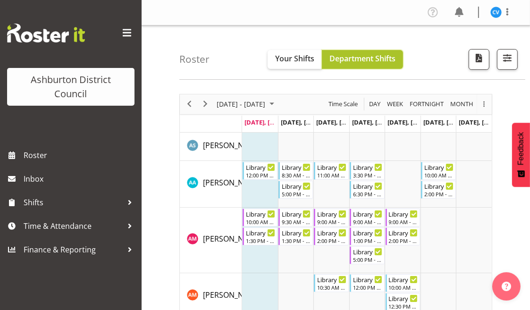
click at [362, 56] on span "Department Shifts" at bounding box center [362, 58] width 66 height 10
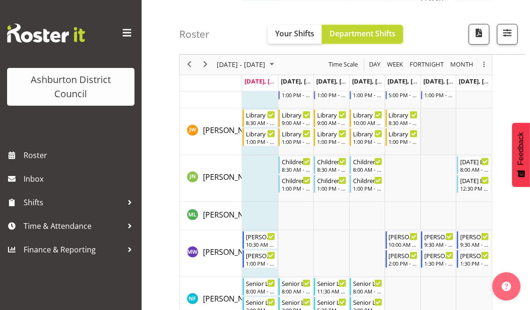
scroll to position [490, 0]
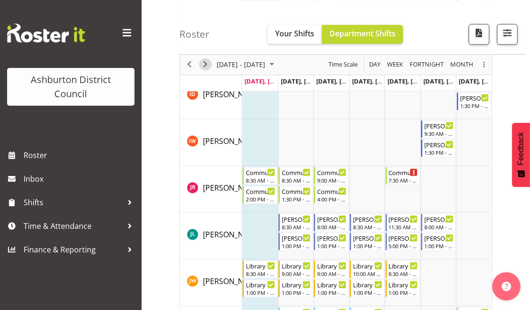
click at [204, 65] on span "Next" at bounding box center [204, 64] width 11 height 12
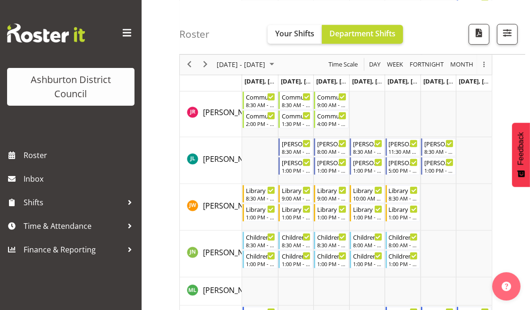
scroll to position [679, 0]
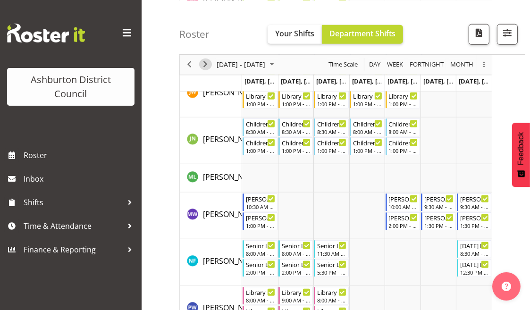
click at [206, 66] on span "Next" at bounding box center [204, 64] width 11 height 12
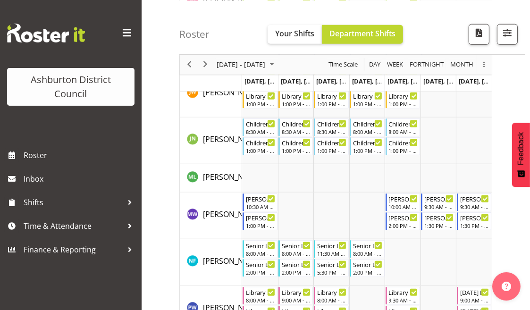
scroll to position [792, 0]
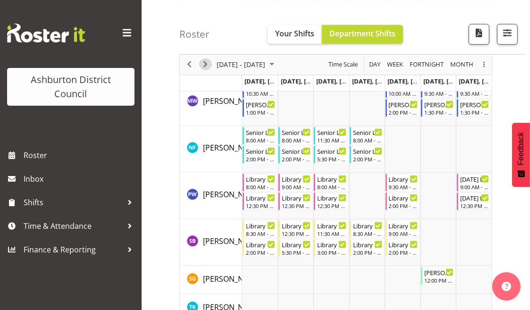
click at [205, 63] on span "Next" at bounding box center [204, 64] width 11 height 12
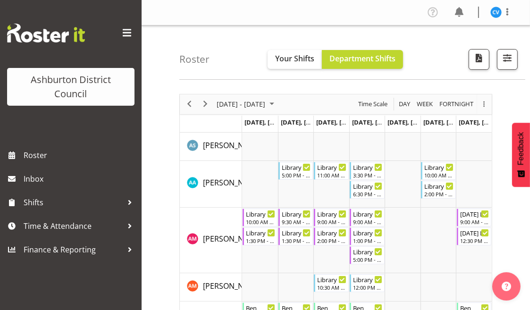
scroll to position [38, 0]
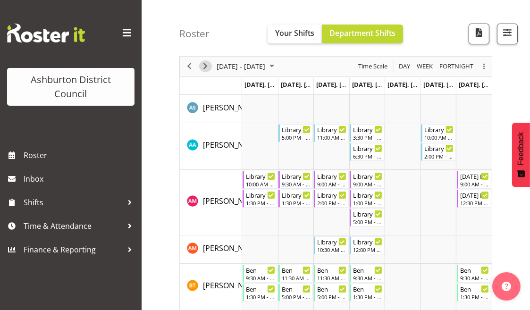
click at [202, 66] on span "Next" at bounding box center [204, 66] width 11 height 12
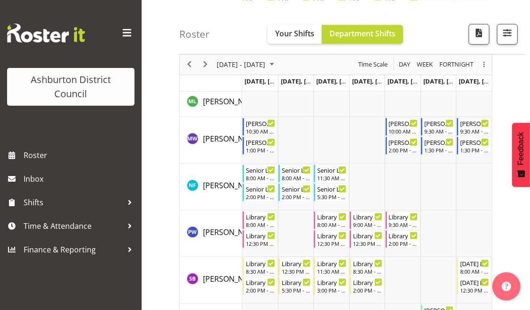
scroll to position [792, 0]
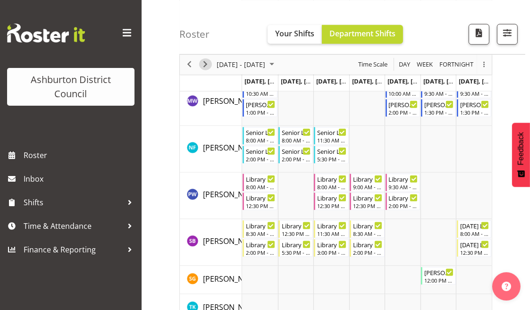
click at [203, 65] on span "Next" at bounding box center [204, 64] width 11 height 12
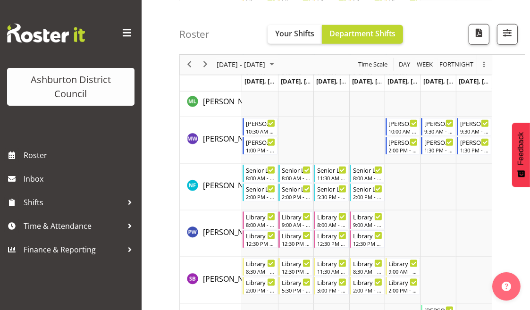
scroll to position [812, 0]
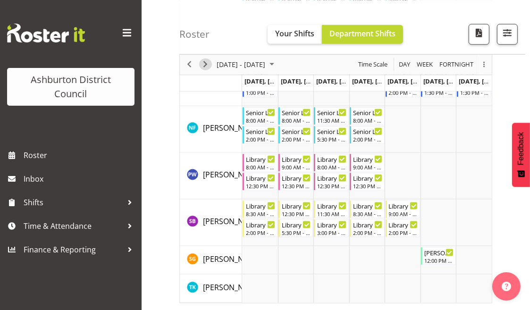
click at [207, 65] on span "Next" at bounding box center [204, 64] width 11 height 12
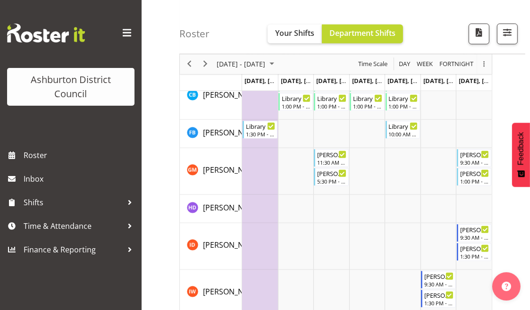
scroll to position [265, 0]
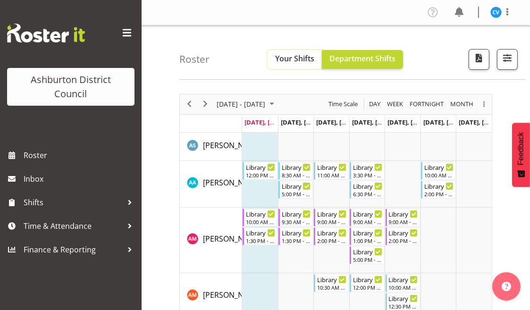
click at [289, 61] on span "Your Shifts" at bounding box center [294, 58] width 39 height 10
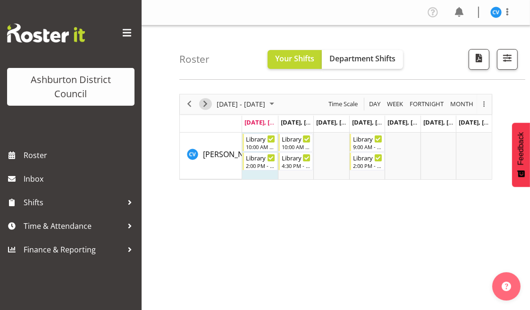
click at [206, 103] on span "Next" at bounding box center [204, 104] width 11 height 12
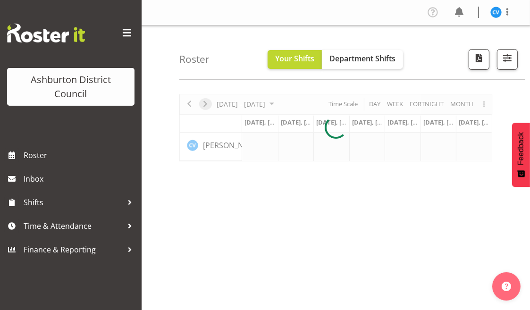
click at [206, 103] on div at bounding box center [335, 127] width 313 height 67
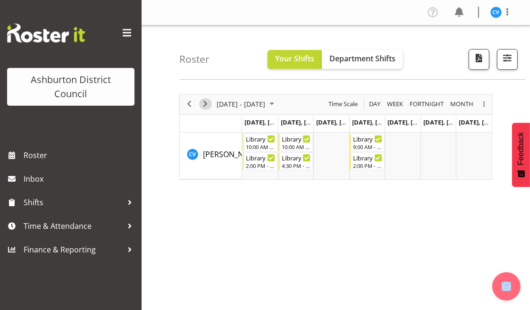
click at [206, 103] on span "Next" at bounding box center [204, 104] width 11 height 12
click at [205, 102] on span "Next" at bounding box center [204, 104] width 11 height 12
click at [277, 102] on span "August 2025" at bounding box center [271, 104] width 11 height 12
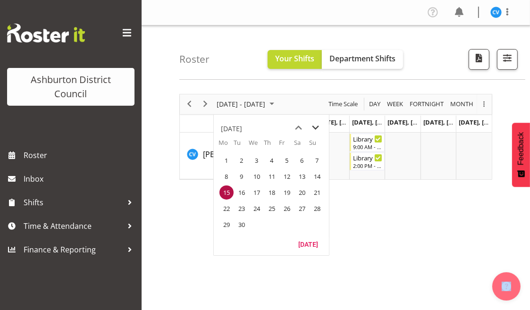
click at [314, 127] on span "next month" at bounding box center [315, 127] width 17 height 17
click at [315, 157] on span "5" at bounding box center [317, 160] width 14 height 14
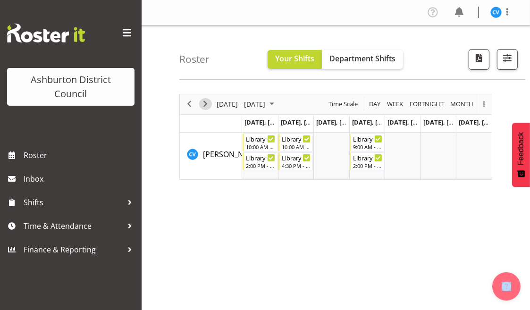
click at [206, 104] on span "Next" at bounding box center [204, 104] width 11 height 12
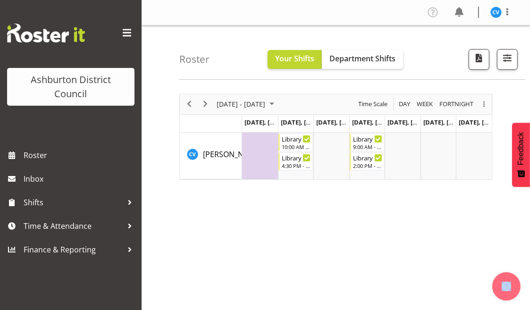
click at [206, 104] on span "Next" at bounding box center [204, 104] width 11 height 12
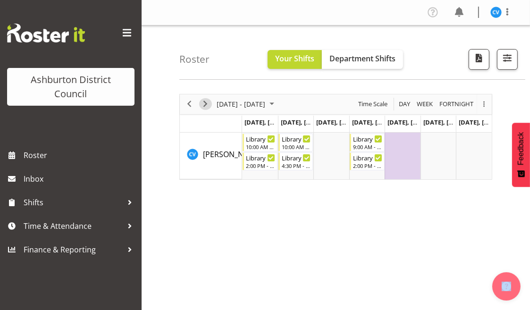
click at [206, 104] on span "Next" at bounding box center [204, 104] width 11 height 12
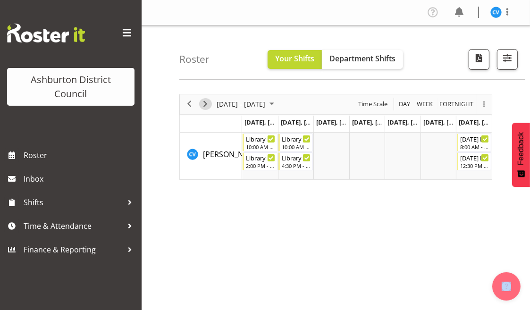
click at [206, 104] on span "Next" at bounding box center [204, 104] width 11 height 12
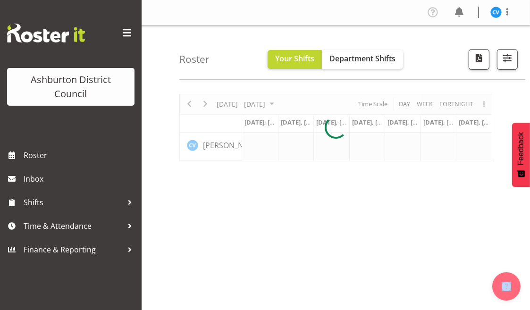
click at [297, 102] on div at bounding box center [335, 127] width 313 height 67
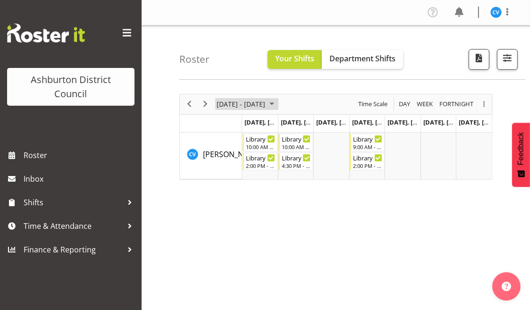
click at [277, 102] on span "November 2025" at bounding box center [271, 104] width 11 height 12
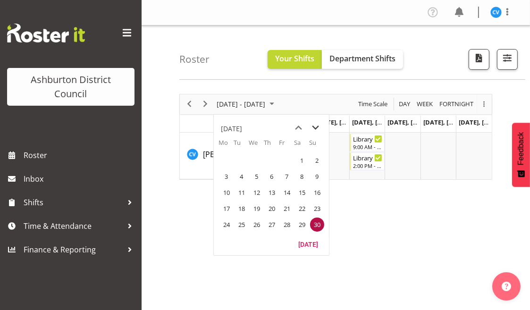
click at [314, 124] on span "next month" at bounding box center [315, 127] width 17 height 17
click at [316, 122] on span "next month" at bounding box center [315, 127] width 17 height 17
click at [316, 160] on span "4" at bounding box center [317, 160] width 14 height 14
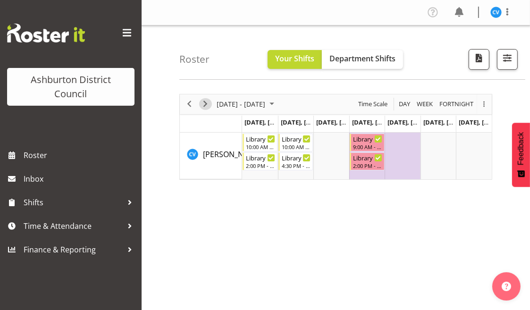
click at [205, 103] on span "Next" at bounding box center [204, 104] width 11 height 12
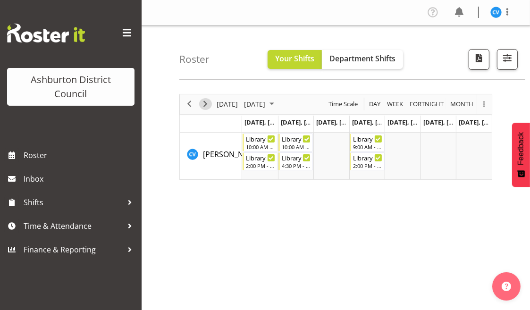
click at [205, 103] on span "Next" at bounding box center [204, 104] width 11 height 12
click at [205, 101] on span "Next" at bounding box center [204, 104] width 11 height 12
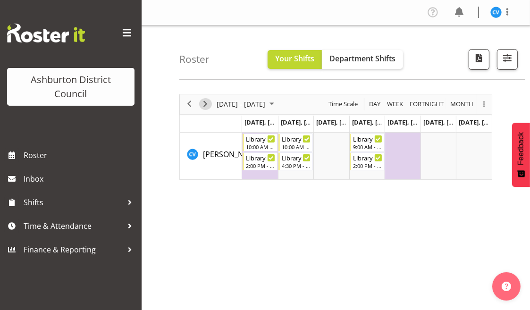
click at [205, 101] on span "Next" at bounding box center [204, 104] width 11 height 12
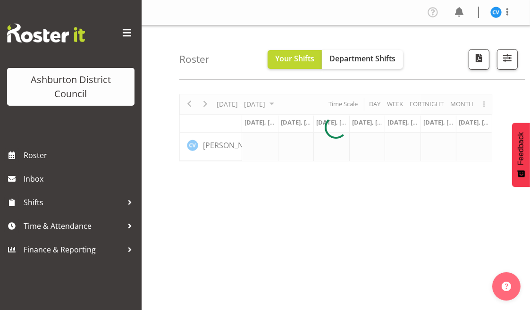
click at [188, 107] on div at bounding box center [335, 127] width 313 height 67
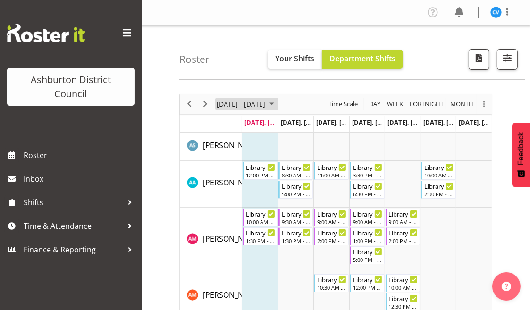
click at [277, 103] on span "August 2025" at bounding box center [271, 104] width 11 height 12
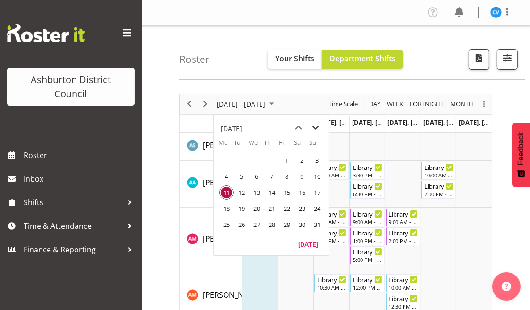
click at [319, 127] on span "next month" at bounding box center [315, 127] width 17 height 17
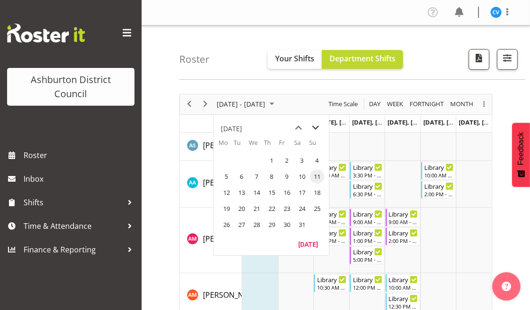
click at [319, 127] on span "next month" at bounding box center [315, 127] width 17 height 17
click at [297, 126] on span "previous month" at bounding box center [298, 127] width 17 height 17
click at [314, 124] on span "next month" at bounding box center [315, 127] width 17 height 17
click at [316, 126] on span "next month" at bounding box center [315, 127] width 17 height 17
click at [316, 175] on span "8" at bounding box center [317, 176] width 14 height 14
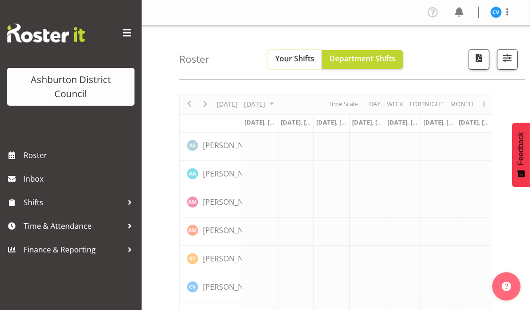
click at [301, 58] on span "Your Shifts" at bounding box center [294, 58] width 39 height 10
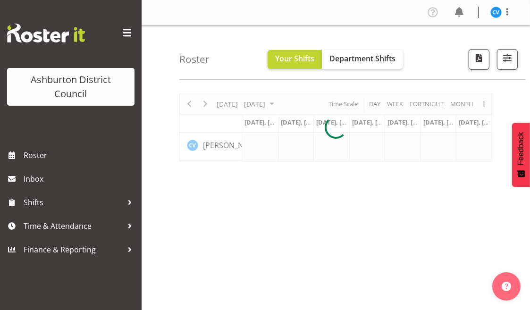
click at [280, 101] on div at bounding box center [335, 127] width 313 height 67
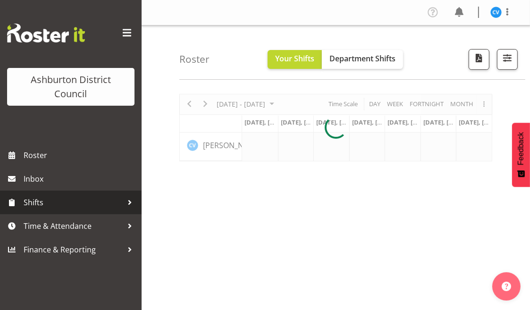
click at [127, 199] on div at bounding box center [130, 202] width 14 height 14
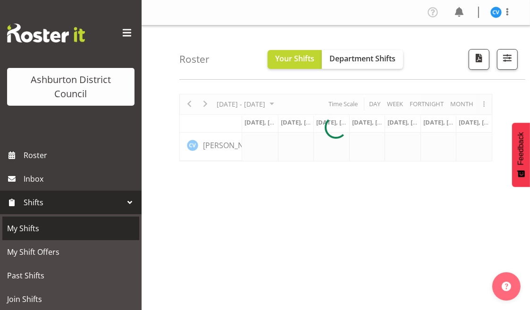
click at [26, 227] on span "My Shifts" at bounding box center [70, 228] width 127 height 14
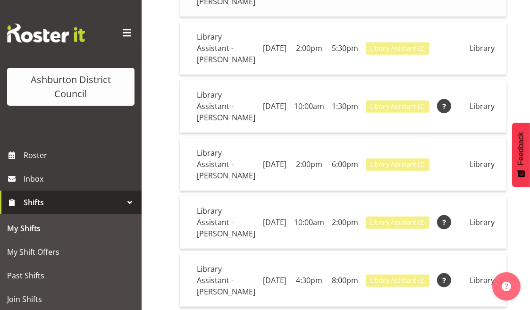
scroll to position [446, 0]
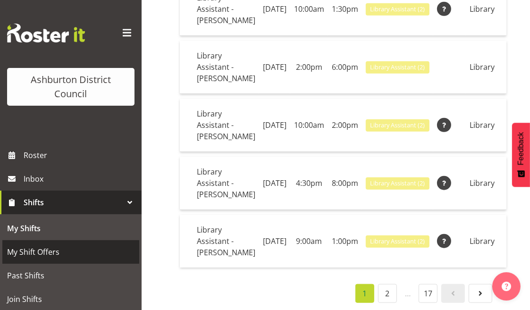
click at [31, 249] on span "My Shift Offers" at bounding box center [70, 252] width 127 height 14
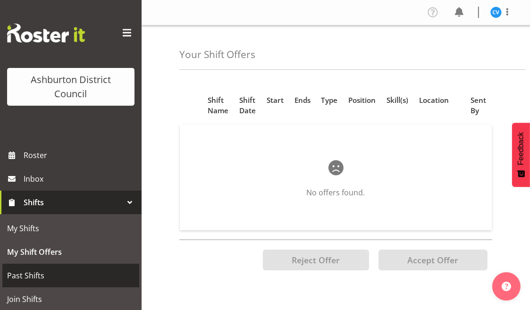
click at [32, 273] on span "Past Shifts" at bounding box center [70, 275] width 127 height 14
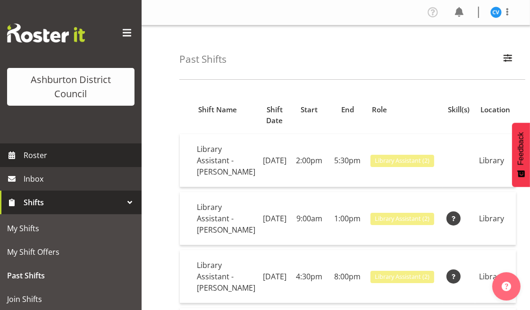
click at [36, 155] on span "Roster" at bounding box center [80, 155] width 113 height 14
